Goal: Information Seeking & Learning: Learn about a topic

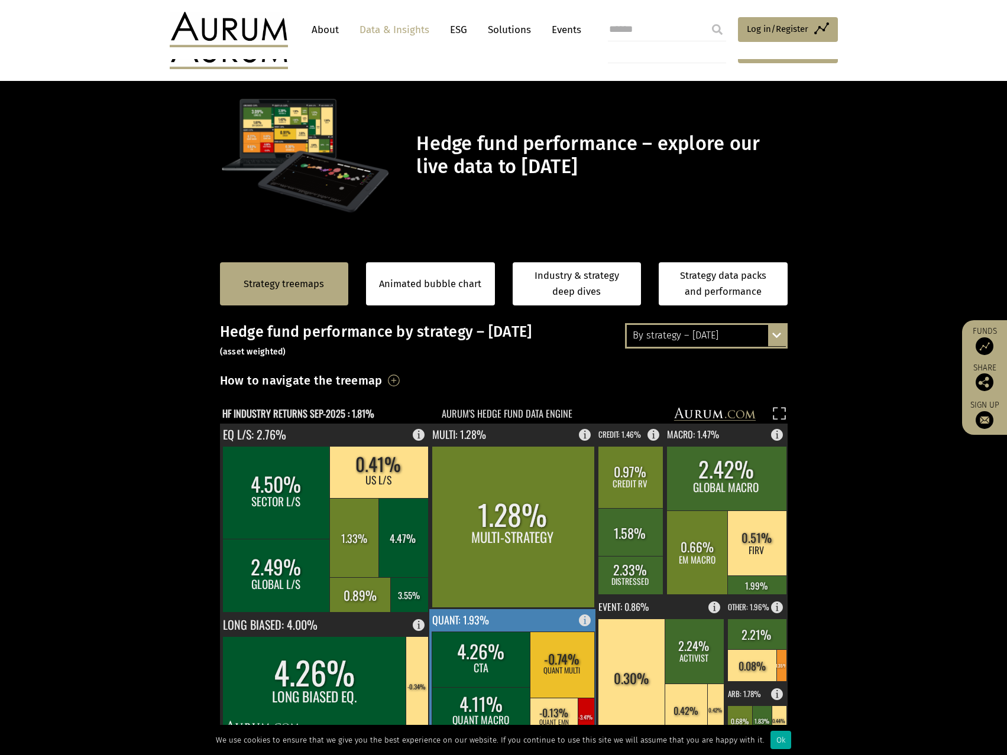
scroll to position [59, 0]
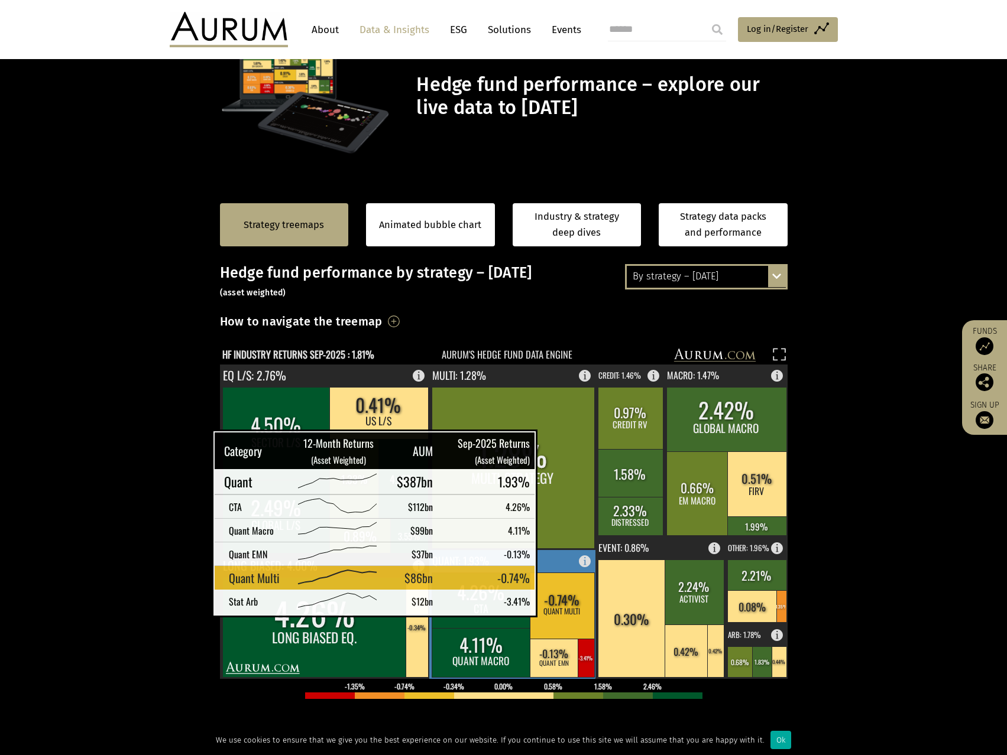
click at [554, 602] on rect at bounding box center [562, 606] width 64 height 66
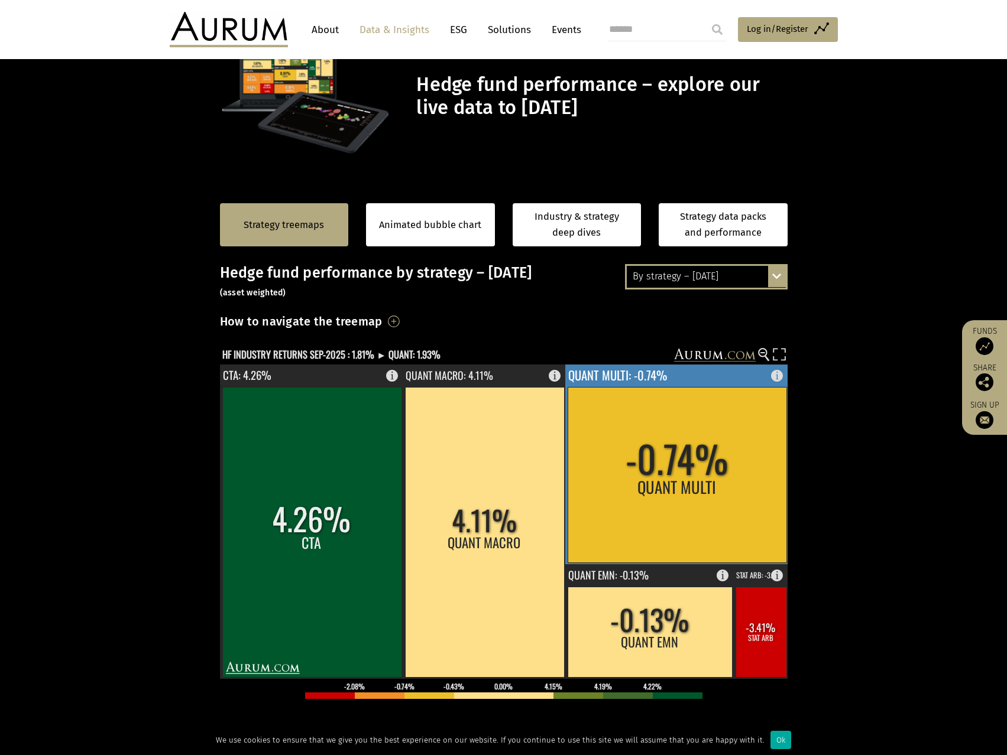
click at [730, 482] on rect at bounding box center [676, 475] width 219 height 176
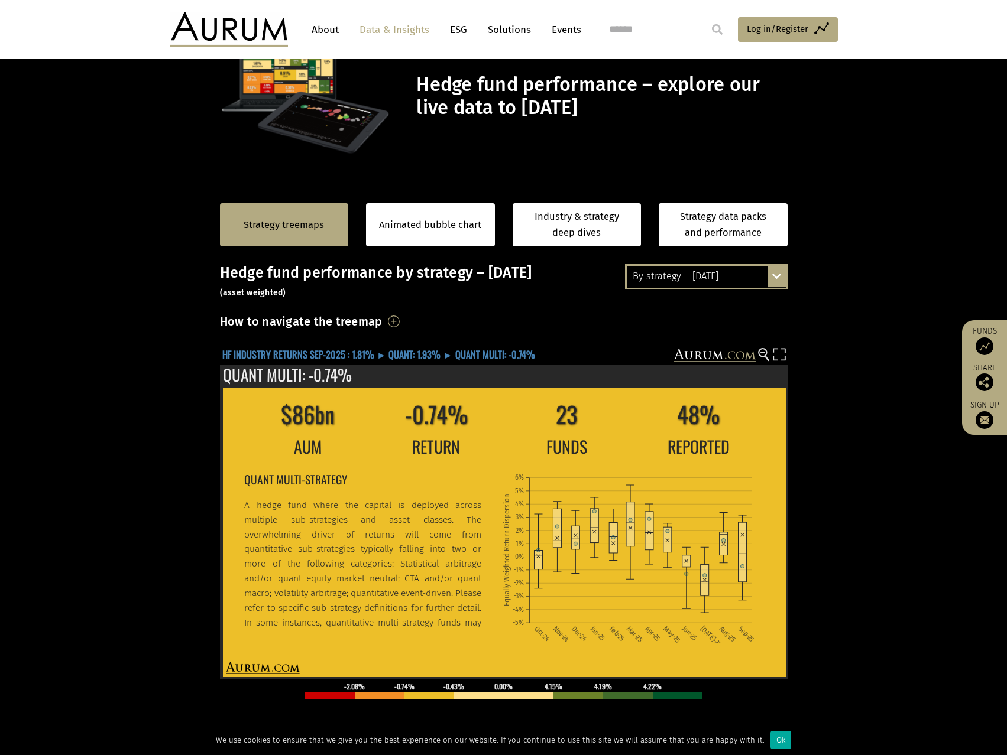
click at [272, 350] on text "HF INDUSTRY RETURNS SEP-2025 : 1.81% ► QUANT: 1.93% ► QUANT MULTI: -0.74%" at bounding box center [378, 354] width 313 height 15
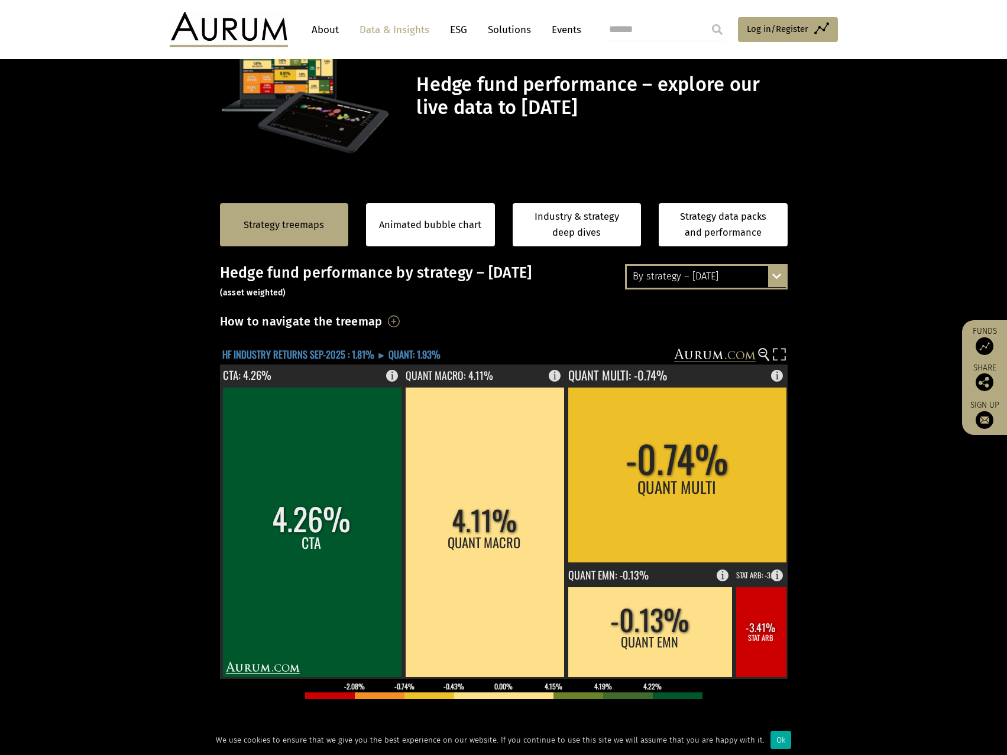
click at [272, 350] on text "HF INDUSTRY RETURNS SEP-2025 : 1.81% ► QUANT: 1.93%" at bounding box center [331, 354] width 218 height 15
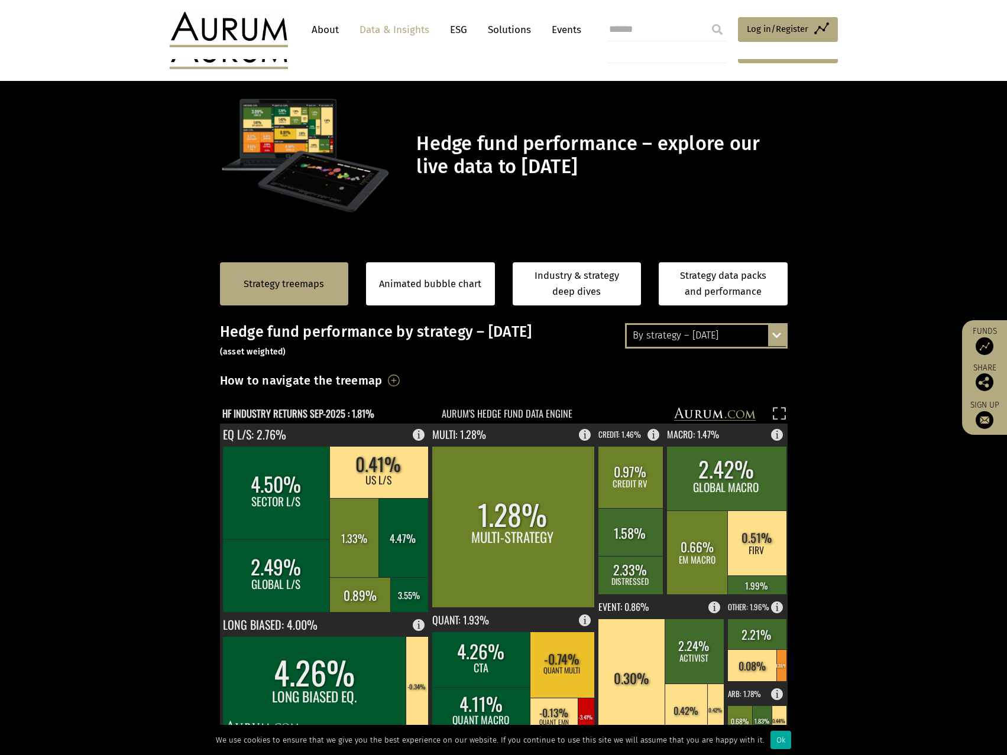
scroll to position [59, 0]
